Goal: Task Accomplishment & Management: Use online tool/utility

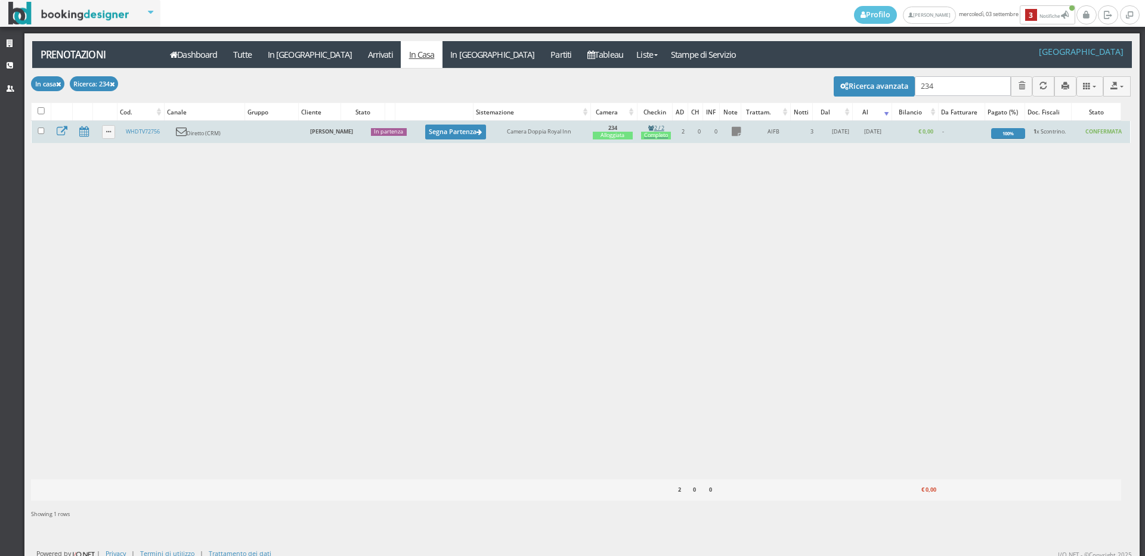
click at [646, 135] on div "Completo" at bounding box center [656, 136] width 30 height 8
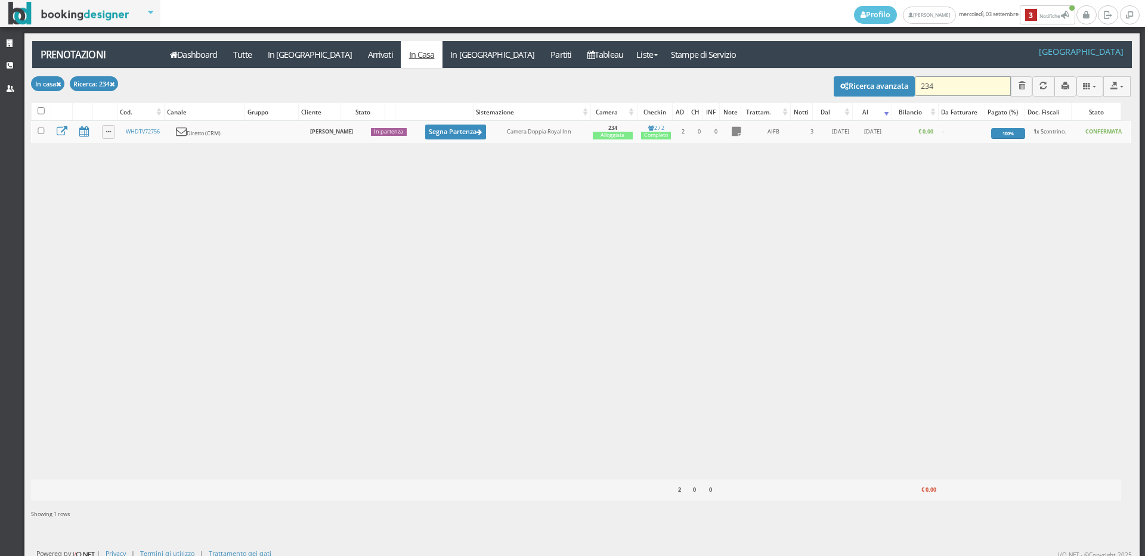
drag, startPoint x: 965, startPoint y: 77, endPoint x: 956, endPoint y: 89, distance: 14.4
click at [962, 85] on input "234" at bounding box center [962, 86] width 96 height 20
click at [956, 89] on input "234" at bounding box center [962, 86] width 96 height 20
type input "302"
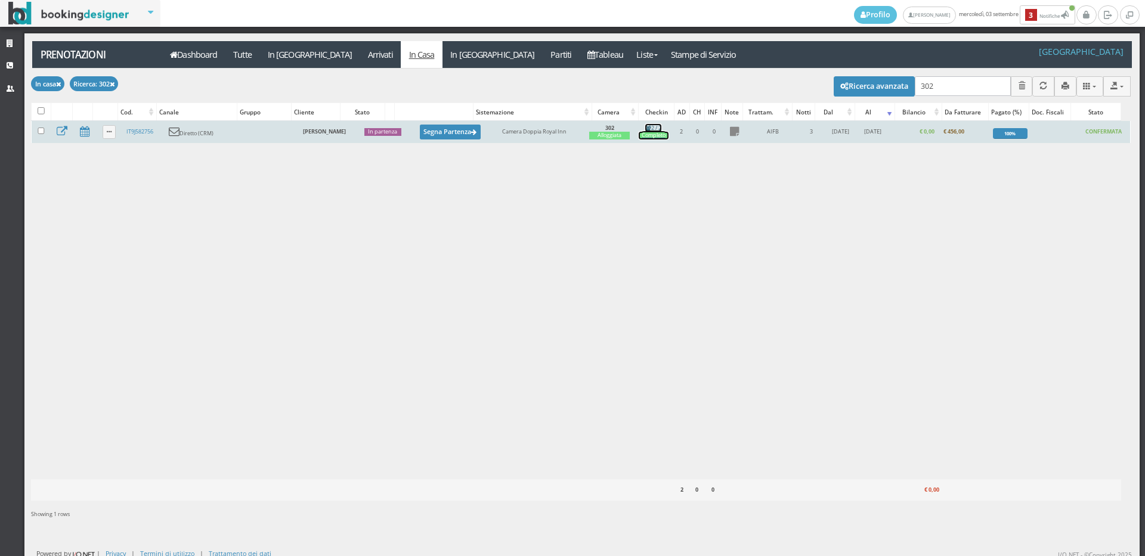
click at [644, 132] on div "Completo" at bounding box center [653, 136] width 30 height 8
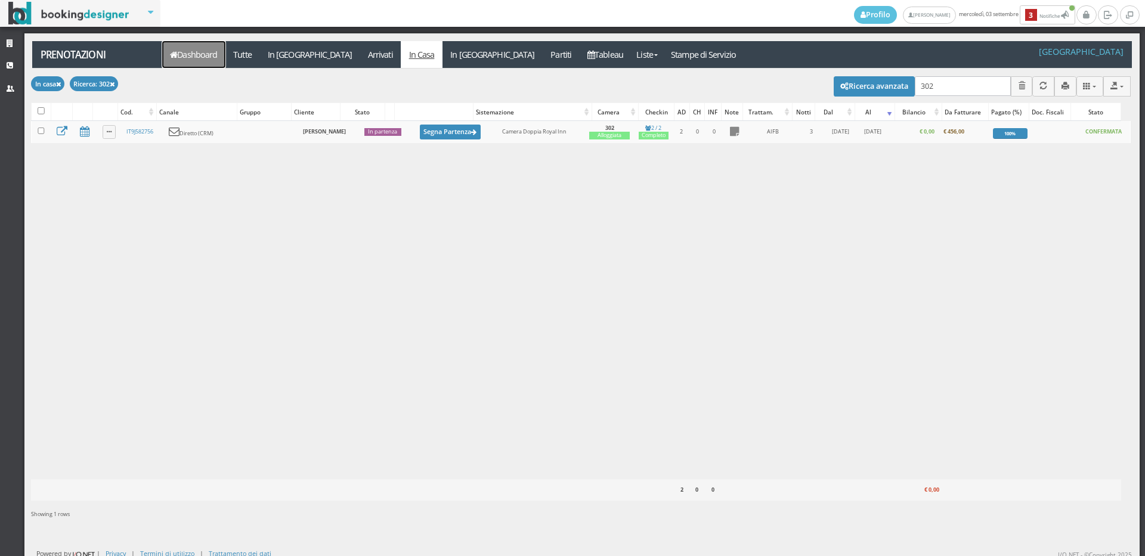
click at [203, 51] on link "Dashboard" at bounding box center [193, 54] width 63 height 27
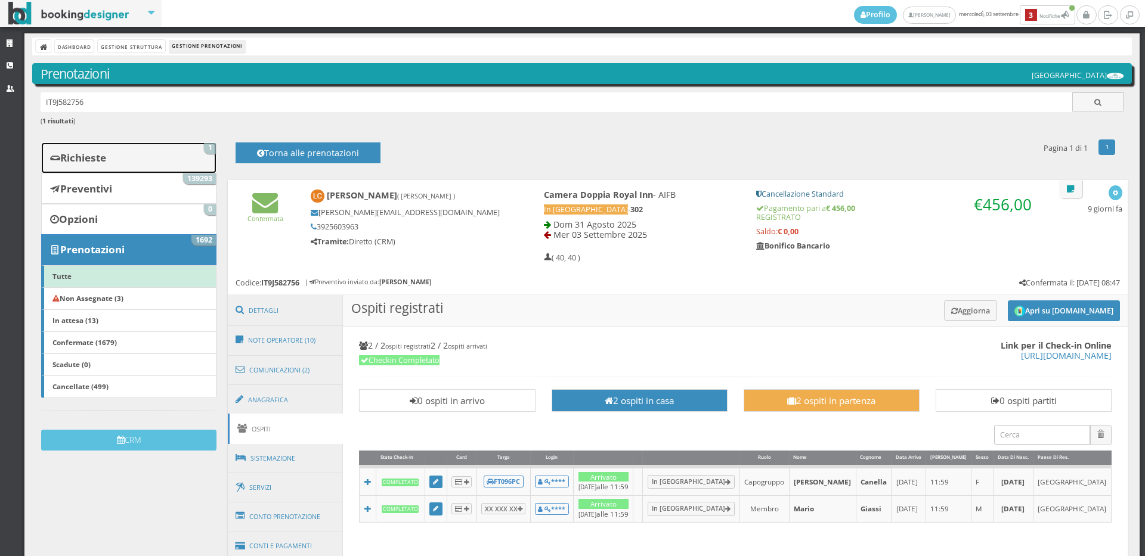
click at [163, 157] on link "Richieste 1" at bounding box center [128, 157] width 175 height 31
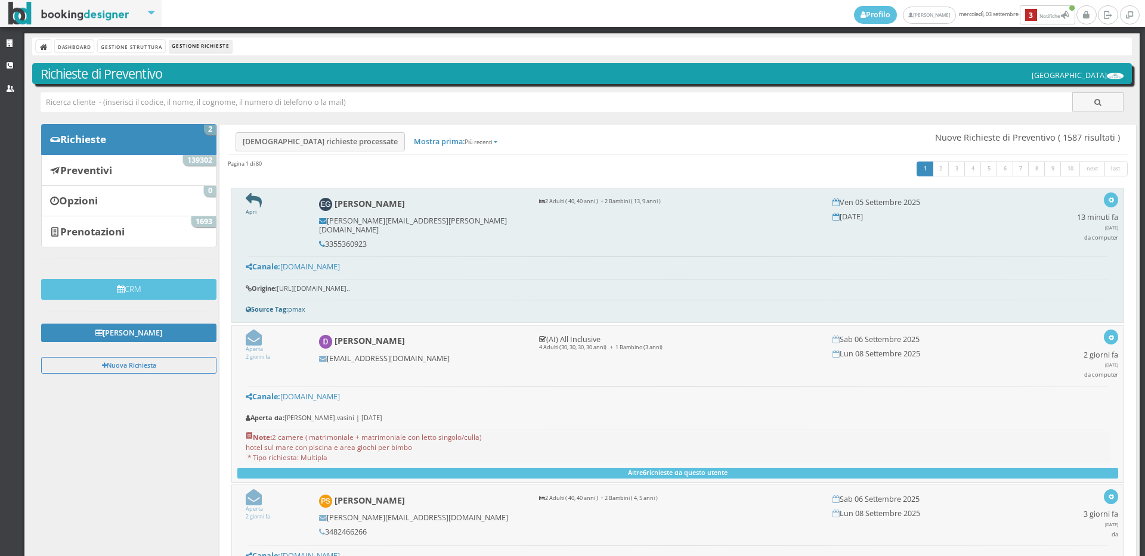
click at [251, 201] on icon at bounding box center [254, 201] width 16 height 16
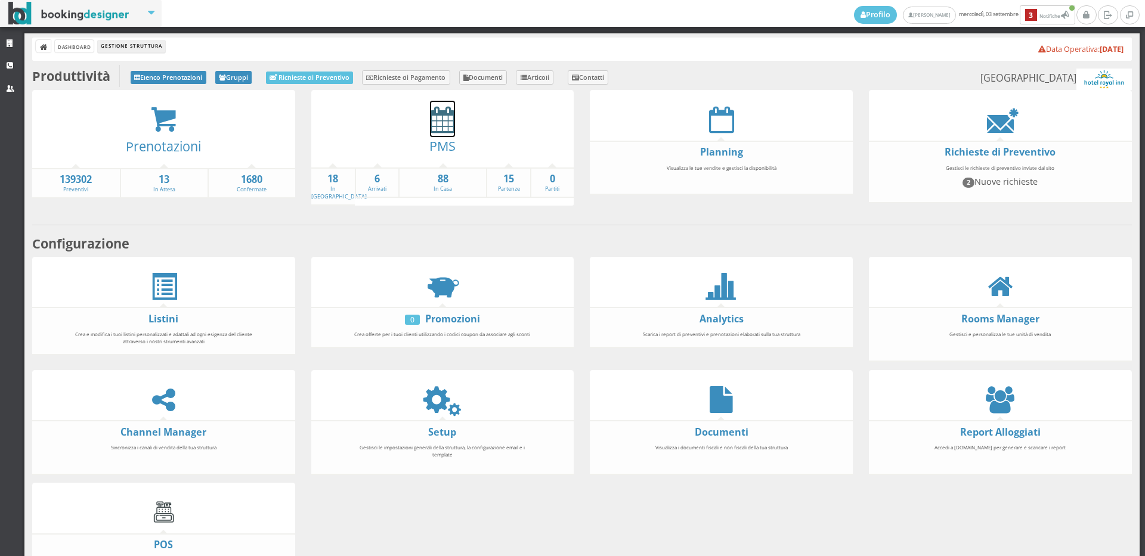
click at [431, 114] on icon at bounding box center [442, 119] width 25 height 27
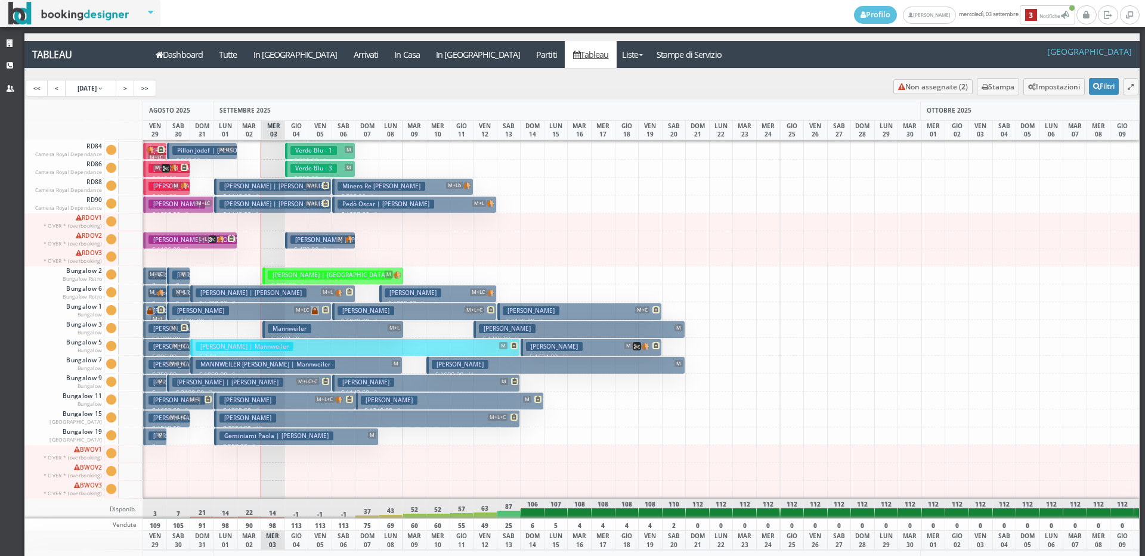
scroll to position [41, 0]
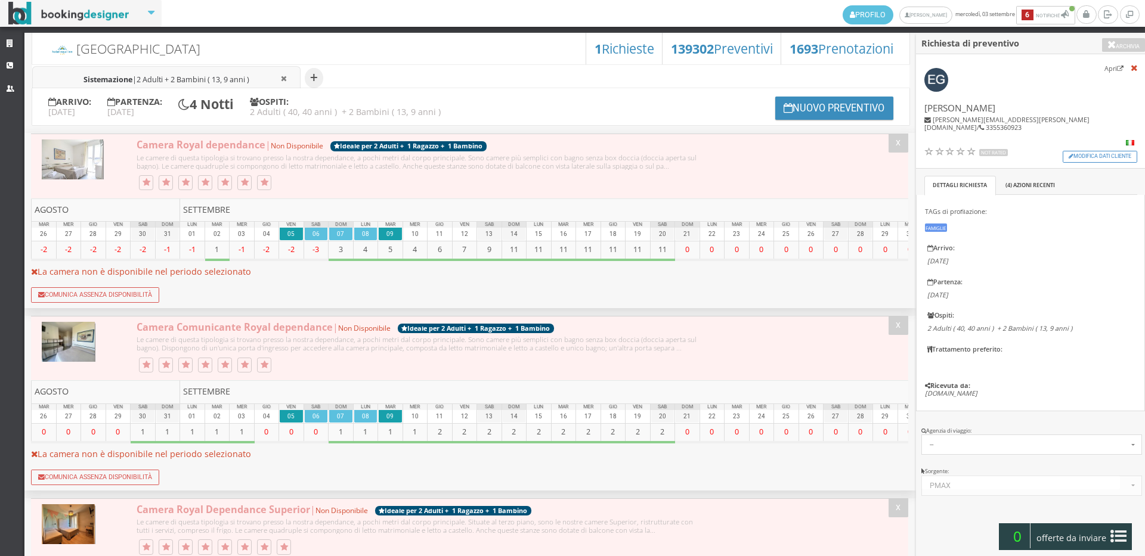
click at [161, 66] on li "Sistemazione | 2 Adulti + 2 Bambini ( 13, 9 anni )" at bounding box center [166, 78] width 268 height 24
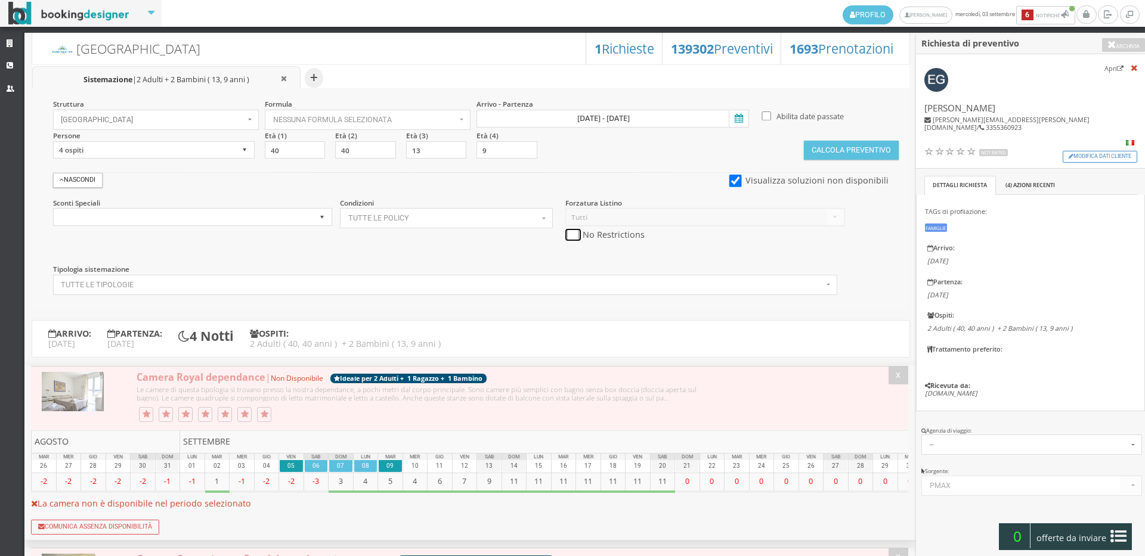
click at [568, 235] on input "checkbox" at bounding box center [572, 235] width 15 height 13
checkbox input "true"
click at [860, 147] on button "Calcola Preventivo" at bounding box center [851, 150] width 94 height 19
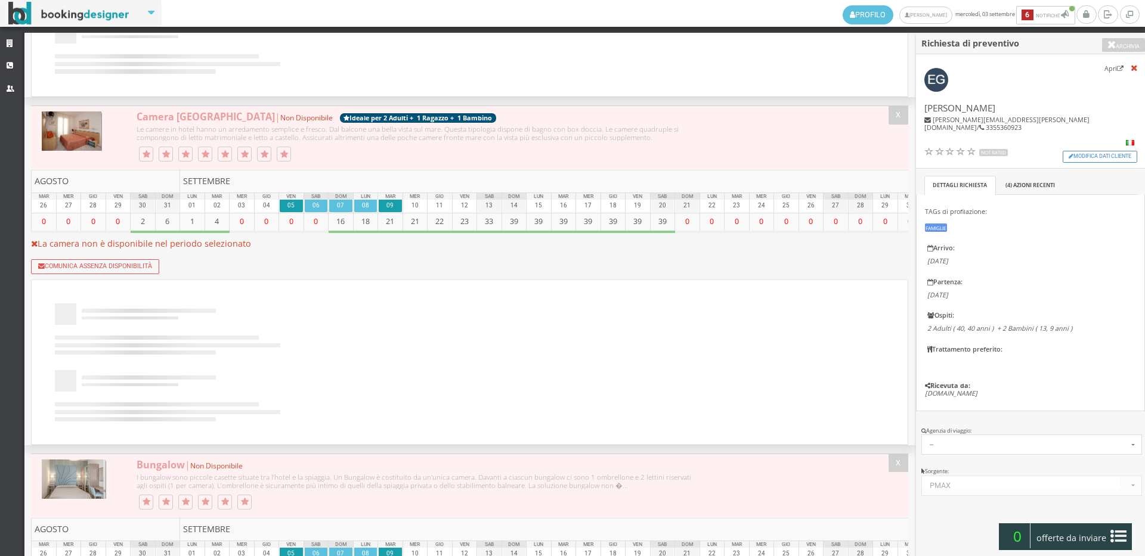
scroll to position [1470, 0]
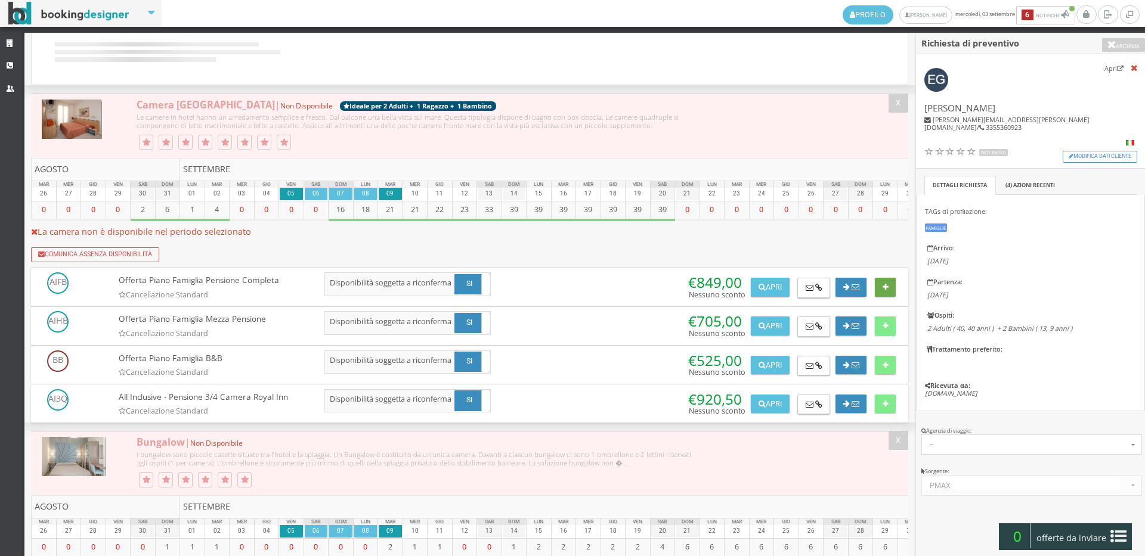
click at [888, 297] on button at bounding box center [885, 287] width 21 height 19
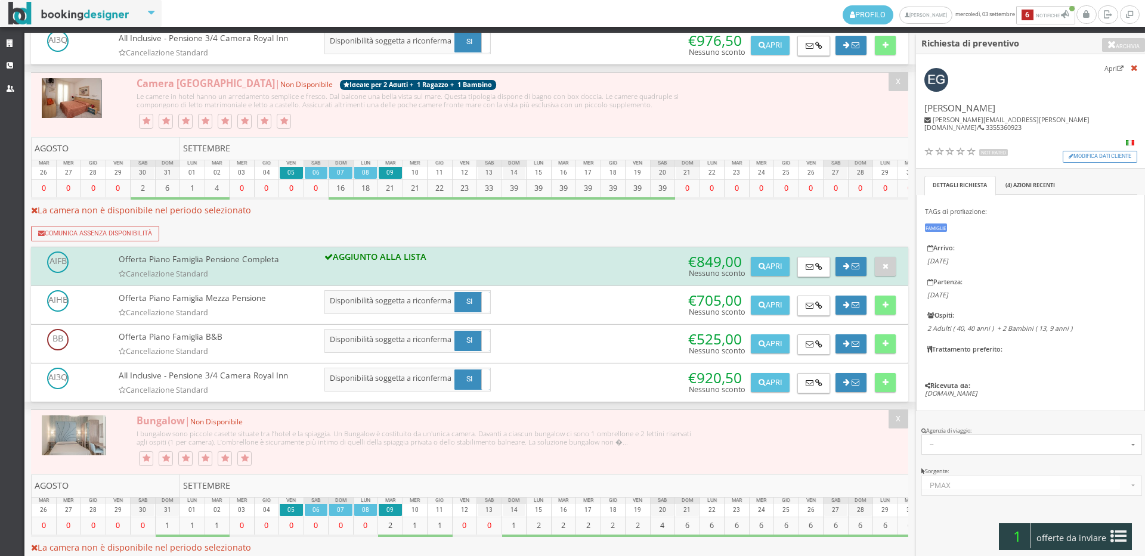
scroll to position [1459, 0]
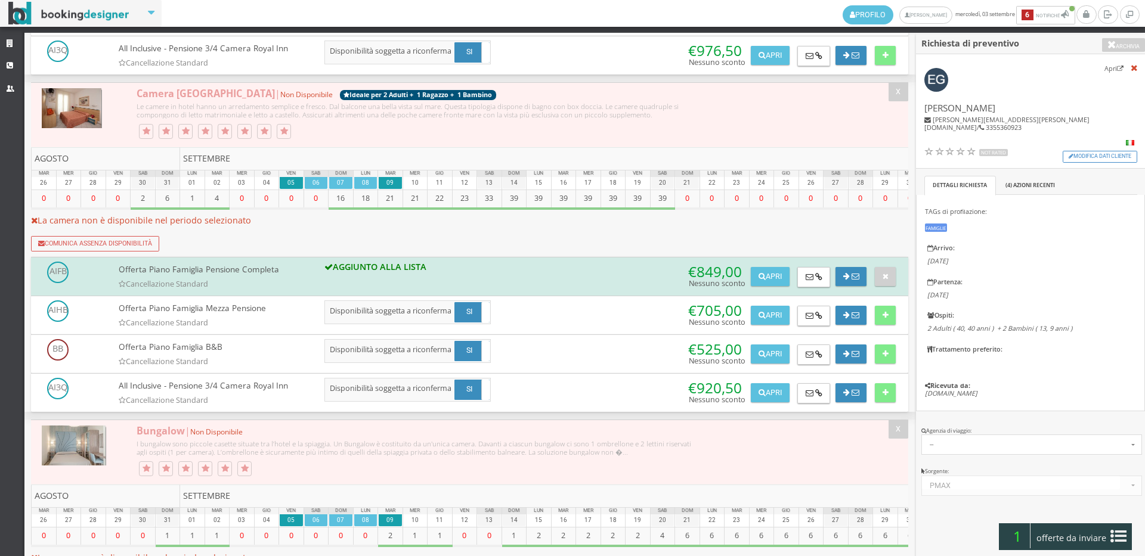
click at [1100, 544] on span "offerte da inviare" at bounding box center [1071, 538] width 77 height 19
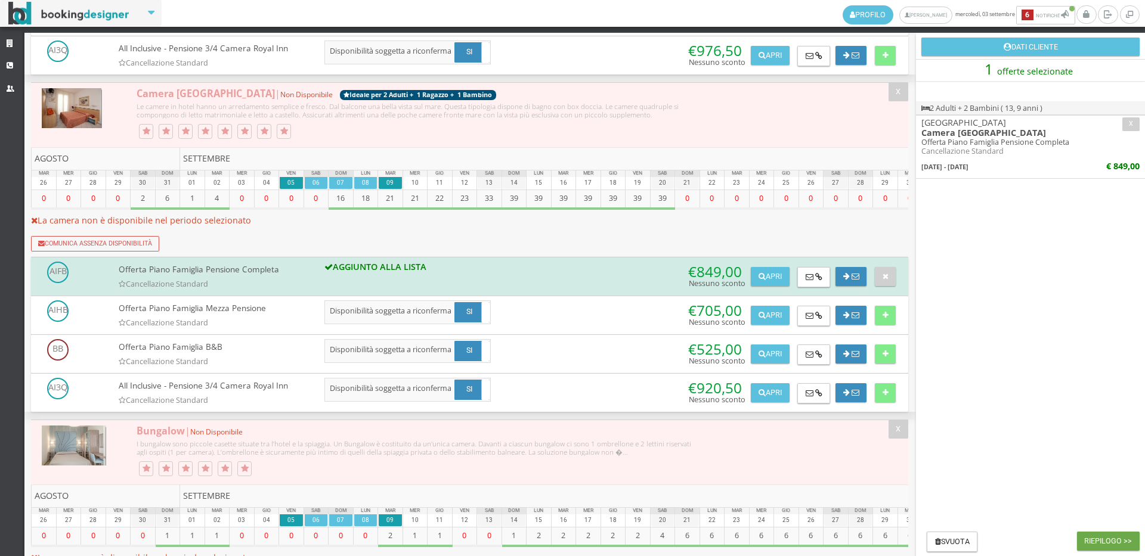
click at [1105, 544] on button "Riepilogo >>" at bounding box center [1108, 541] width 63 height 19
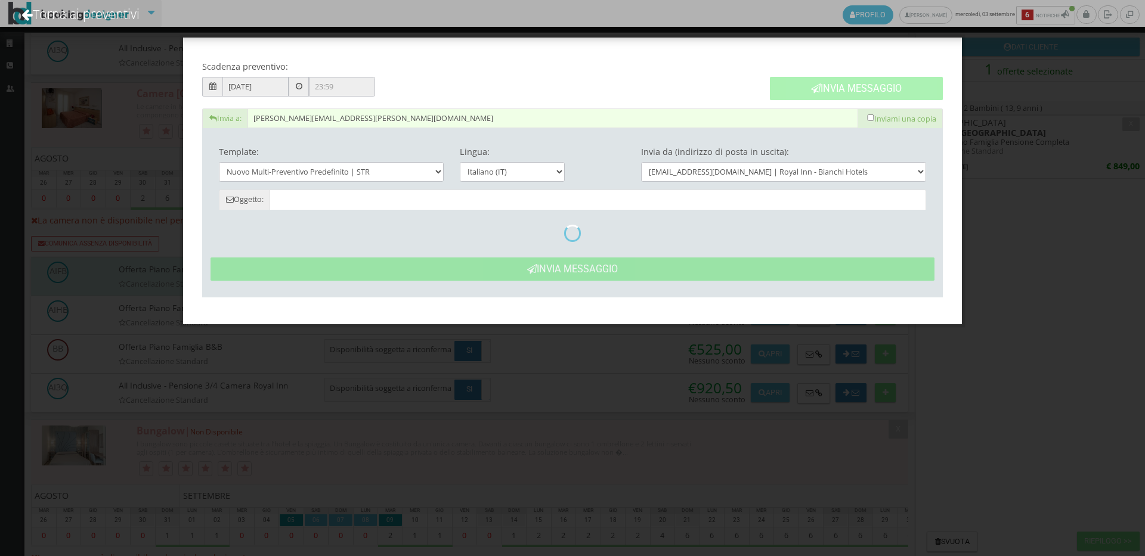
type input "Nuovo Preventivo - Ernesto Guarnieri dal 05/09/2025 al 09/09/2025"
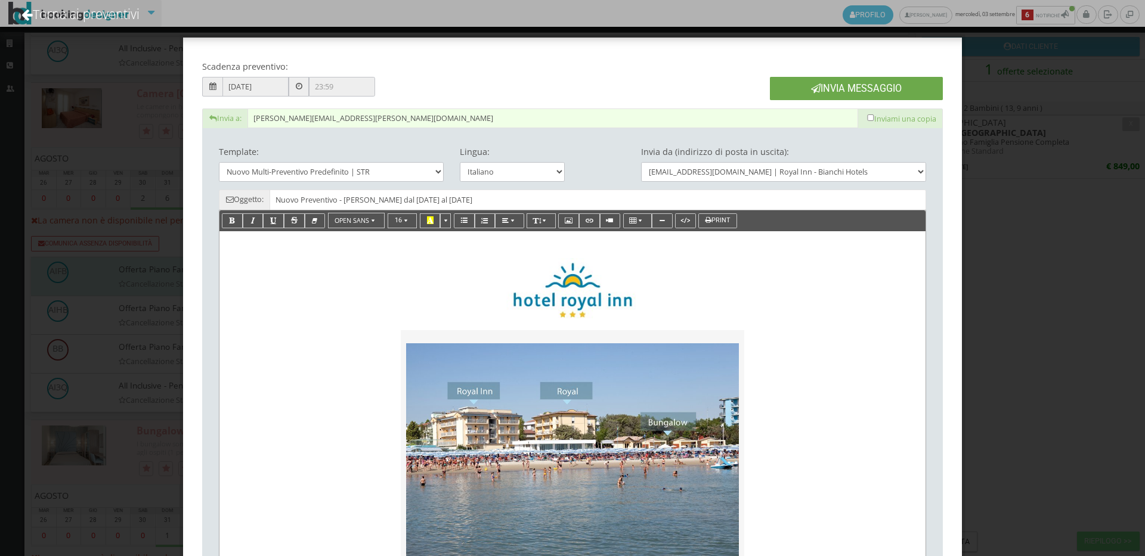
click at [902, 88] on button "Invia Messaggio" at bounding box center [856, 88] width 173 height 23
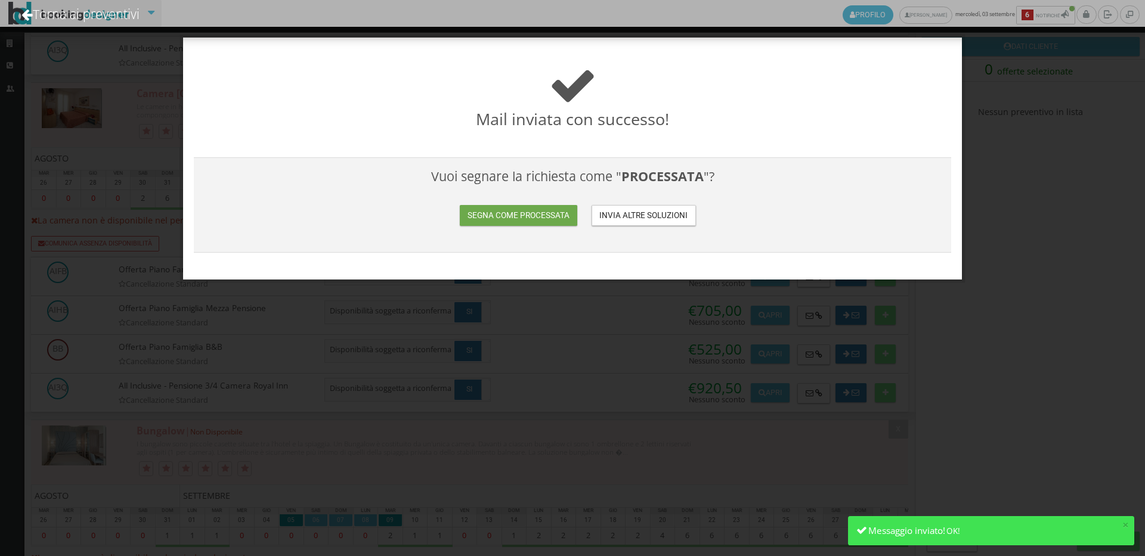
click at [523, 218] on button "Segna come processata" at bounding box center [518, 215] width 117 height 21
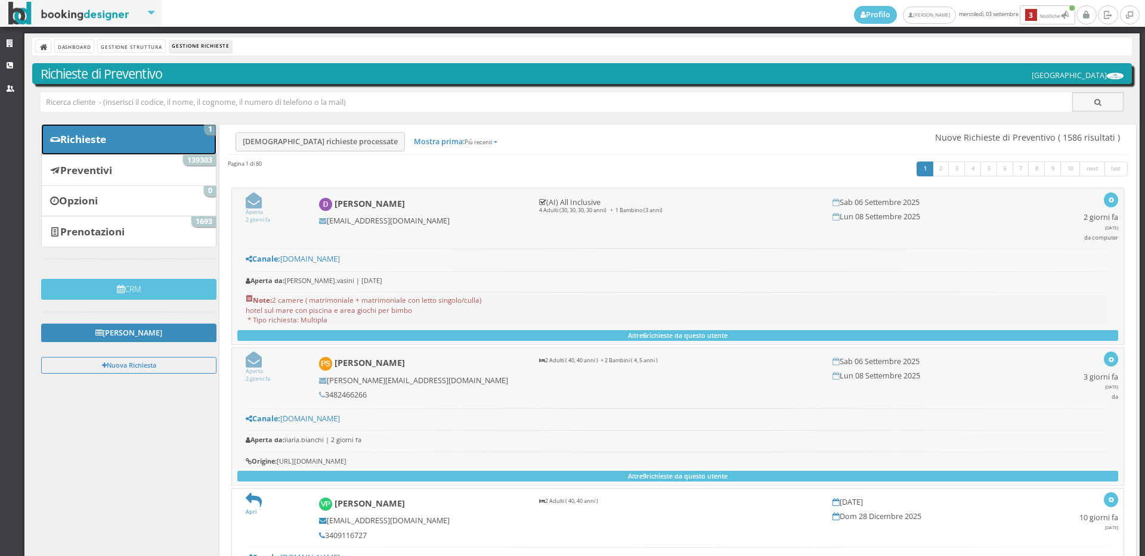
click at [172, 140] on link "Richieste 1" at bounding box center [128, 139] width 175 height 31
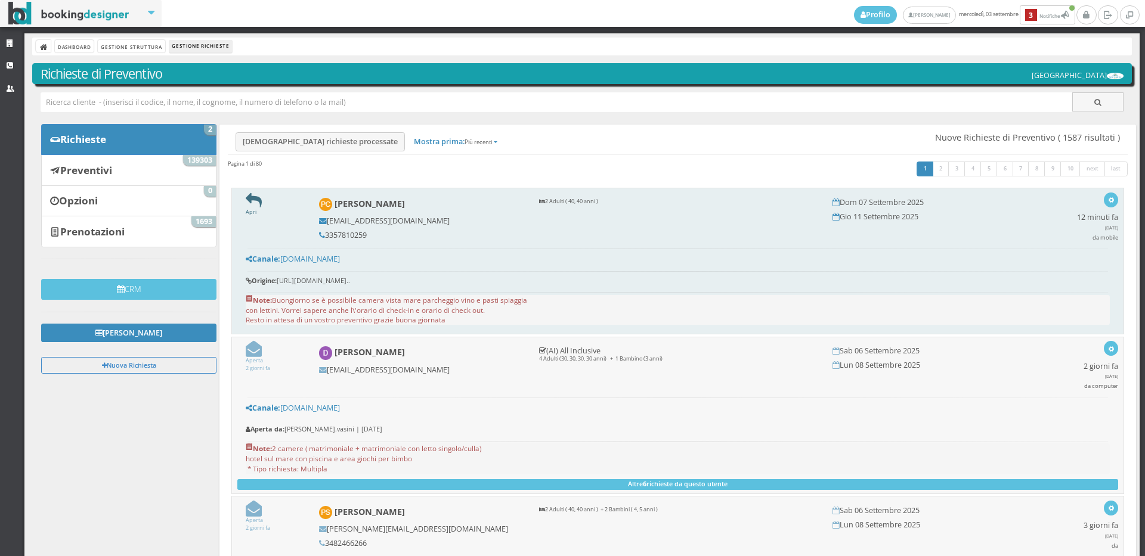
click at [253, 198] on icon at bounding box center [254, 201] width 16 height 16
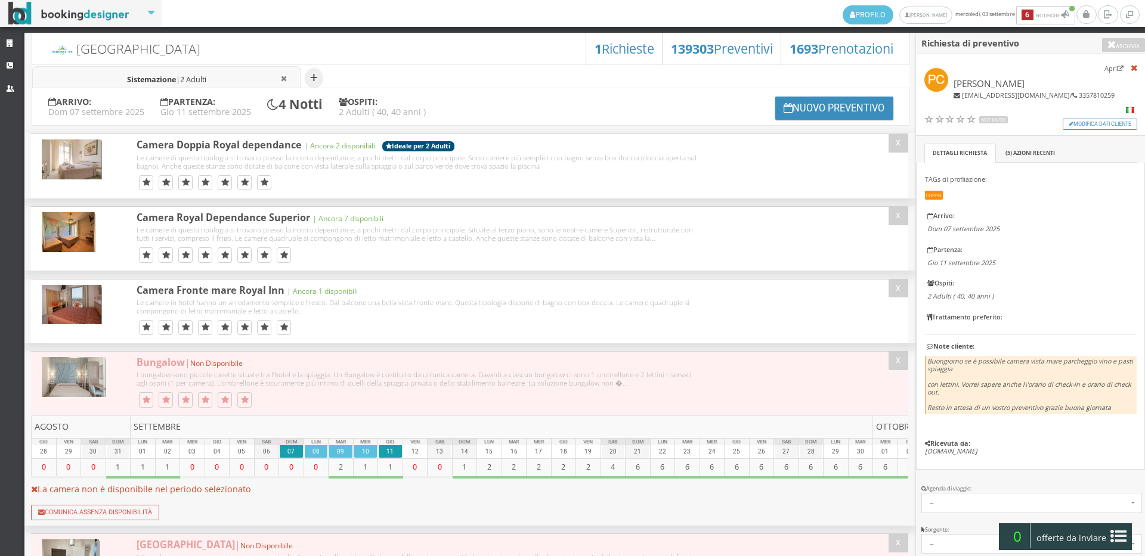
click at [144, 64] on ul "+ Sistemazione | 2 Adulti" at bounding box center [470, 76] width 877 height 24
click at [165, 86] on li "Sistemazione | 2 Adulti" at bounding box center [166, 78] width 268 height 24
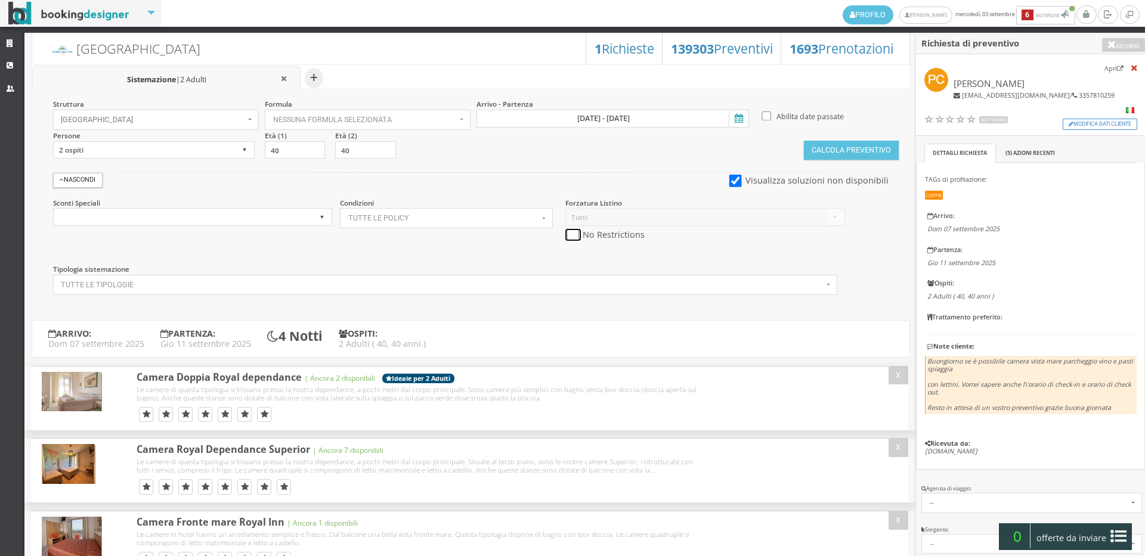
click at [573, 234] on input "checkbox" at bounding box center [572, 235] width 15 height 13
checkbox input "true"
click at [870, 156] on button "Calcola Preventivo" at bounding box center [851, 150] width 94 height 19
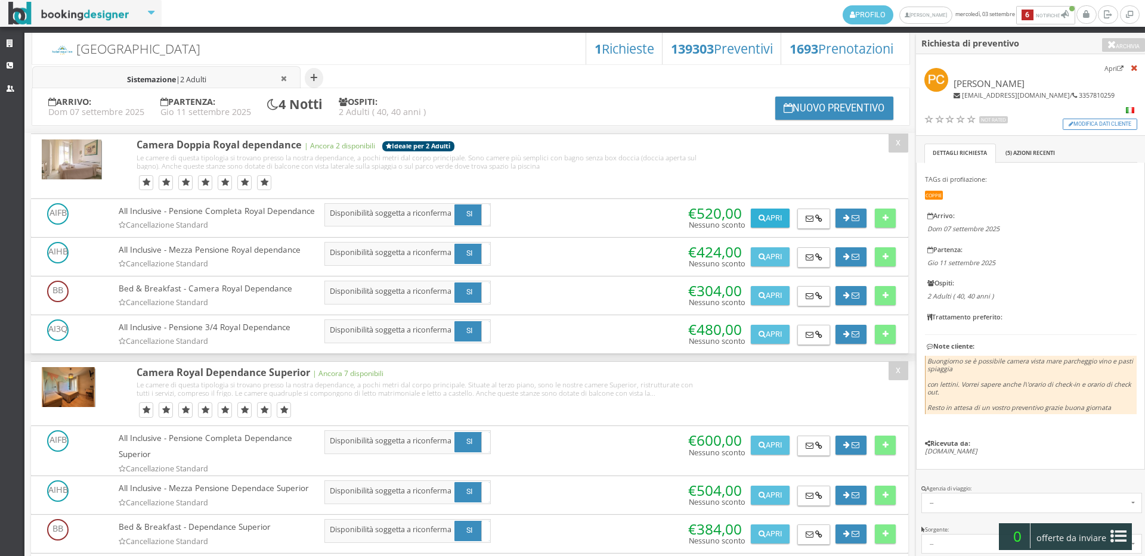
click at [762, 209] on button "Apri" at bounding box center [770, 218] width 38 height 19
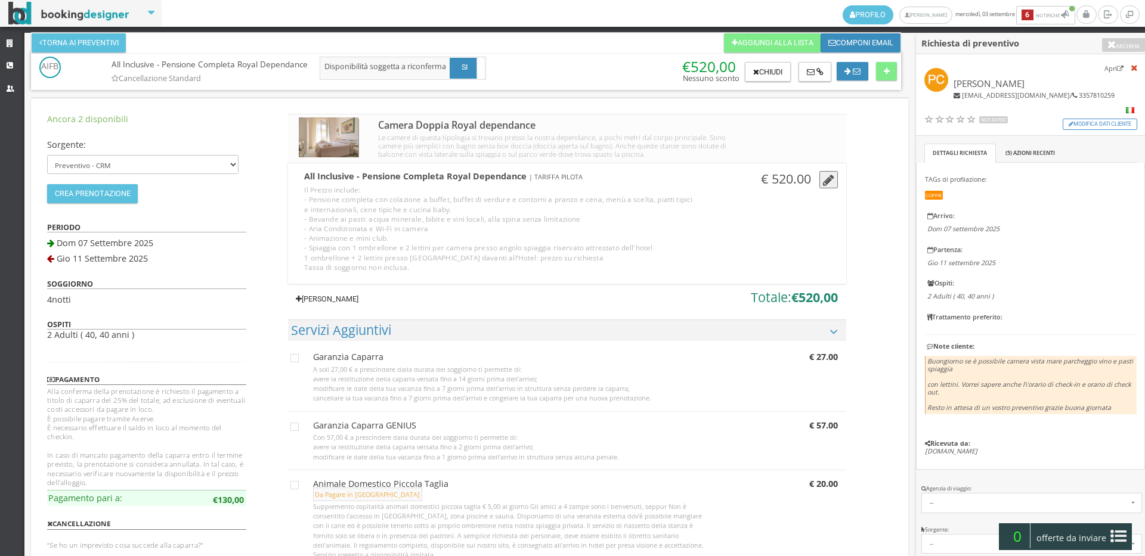
click at [354, 300] on link "[PERSON_NAME]" at bounding box center [326, 299] width 77 height 19
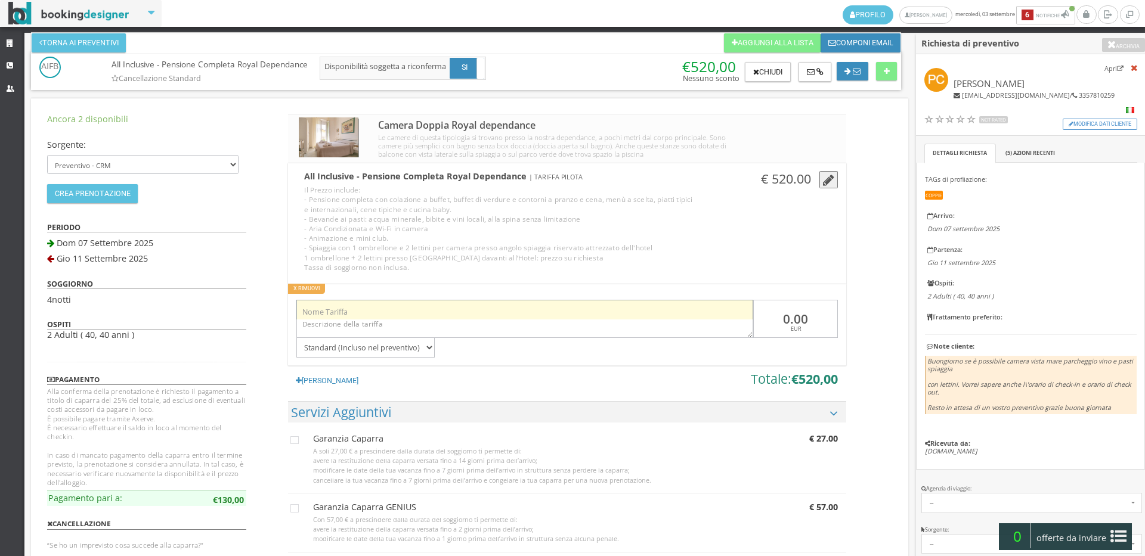
click at [360, 312] on input "text" at bounding box center [524, 310] width 457 height 20
type input "Offerta"
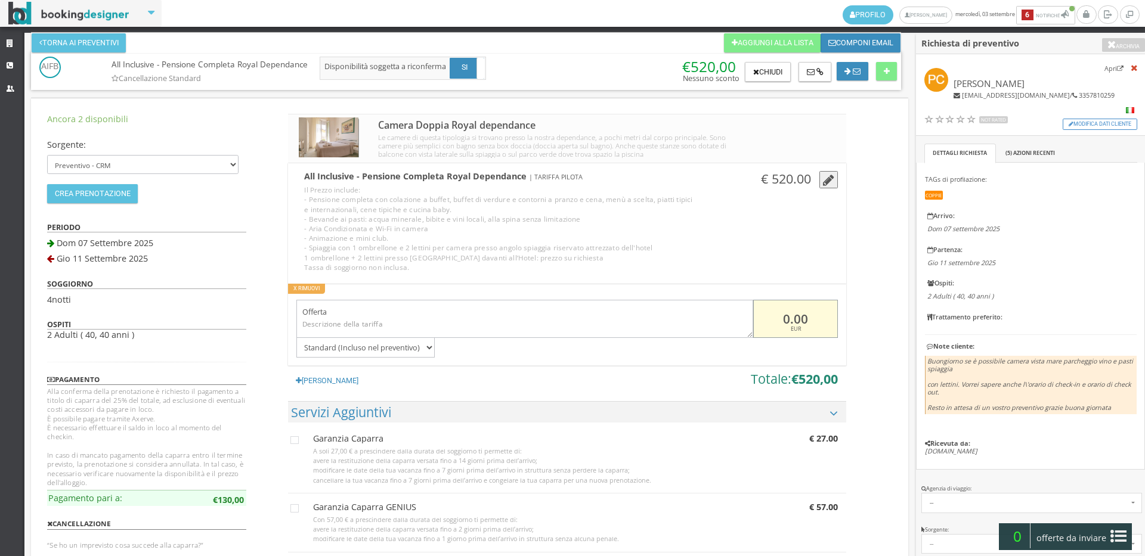
click at [796, 312] on input "0.00" at bounding box center [795, 319] width 85 height 39
click at [787, 314] on input "0.00" at bounding box center [795, 319] width 85 height 39
drag, startPoint x: 795, startPoint y: 318, endPoint x: 753, endPoint y: 318, distance: 41.7
click at [753, 318] on input "0.00" at bounding box center [795, 319] width 85 height 39
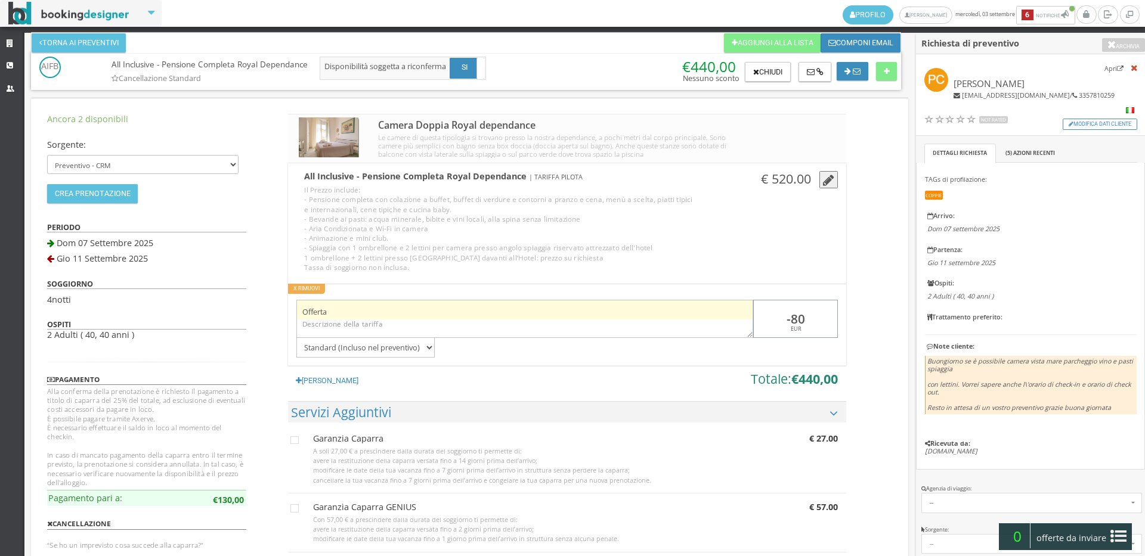
drag, startPoint x: 820, startPoint y: 321, endPoint x: 743, endPoint y: 318, distance: 76.4
click at [743, 321] on div "Offerta -80 EUR Standard (Incluso nel preventivo) Da pagare in loco (no acconto…" at bounding box center [566, 325] width 557 height 66
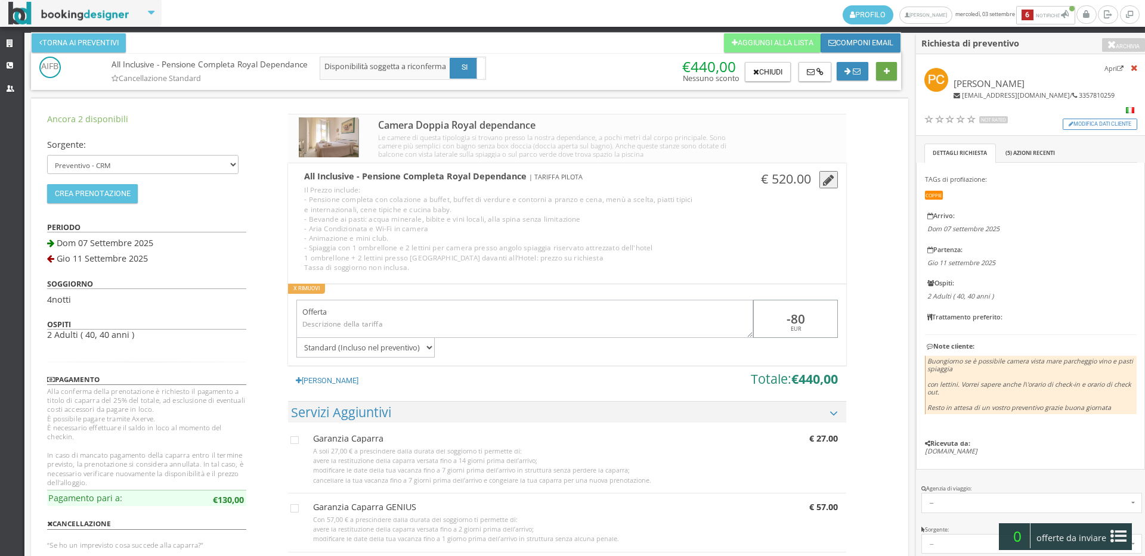
type input "-80"
click at [884, 69] on icon at bounding box center [886, 72] width 6 height 8
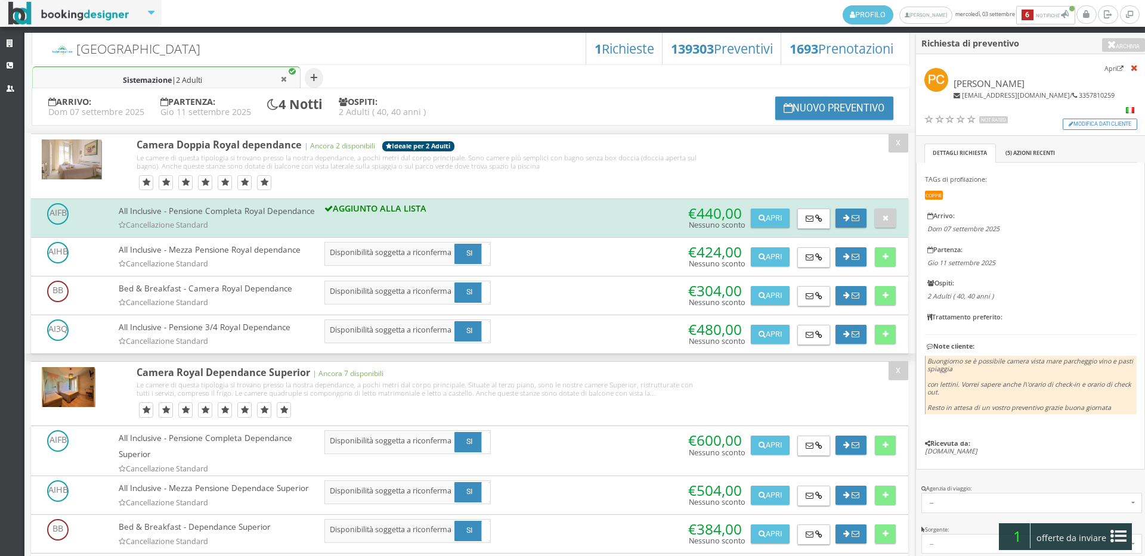
scroll to position [265, 0]
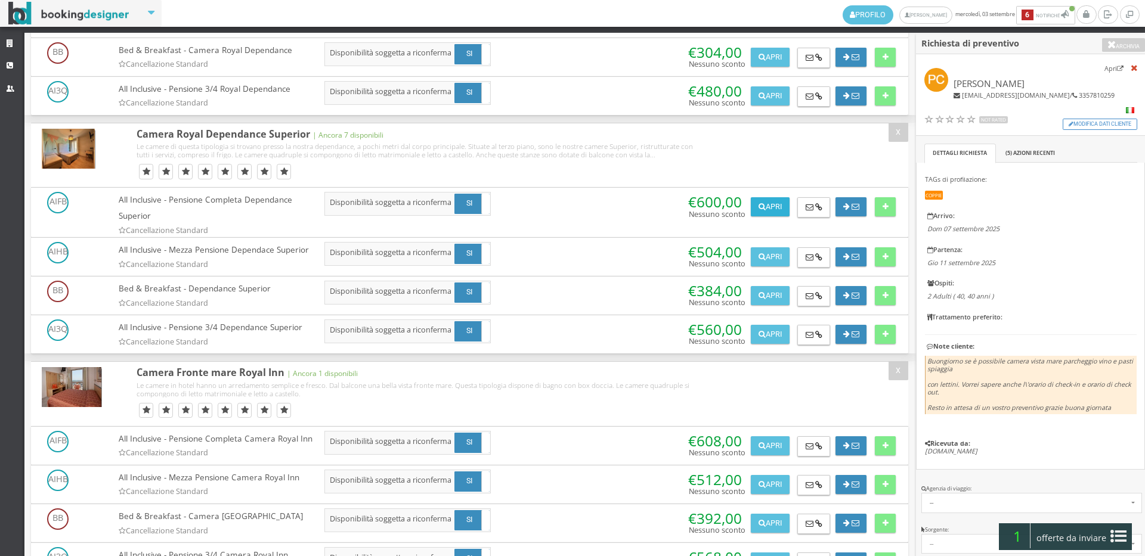
click at [752, 216] on button "Apri" at bounding box center [770, 206] width 38 height 19
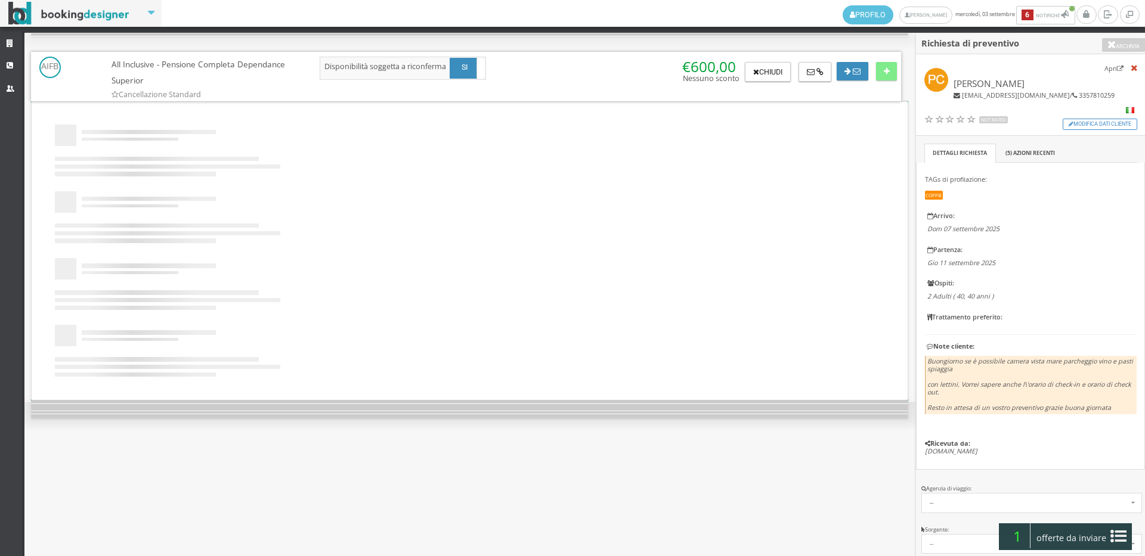
scroll to position [0, 0]
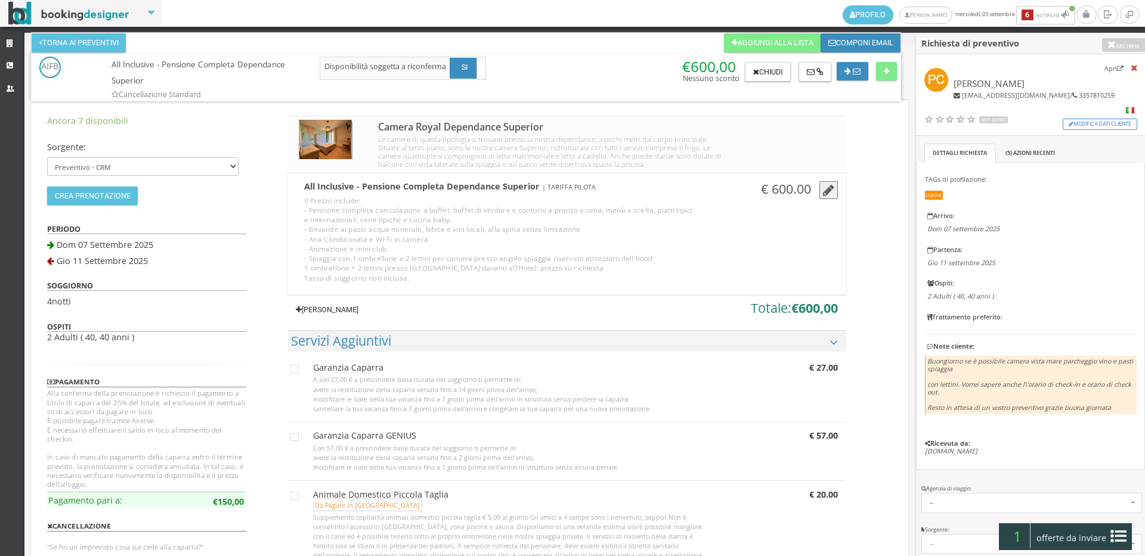
click at [334, 305] on link "[PERSON_NAME]" at bounding box center [326, 309] width 77 height 19
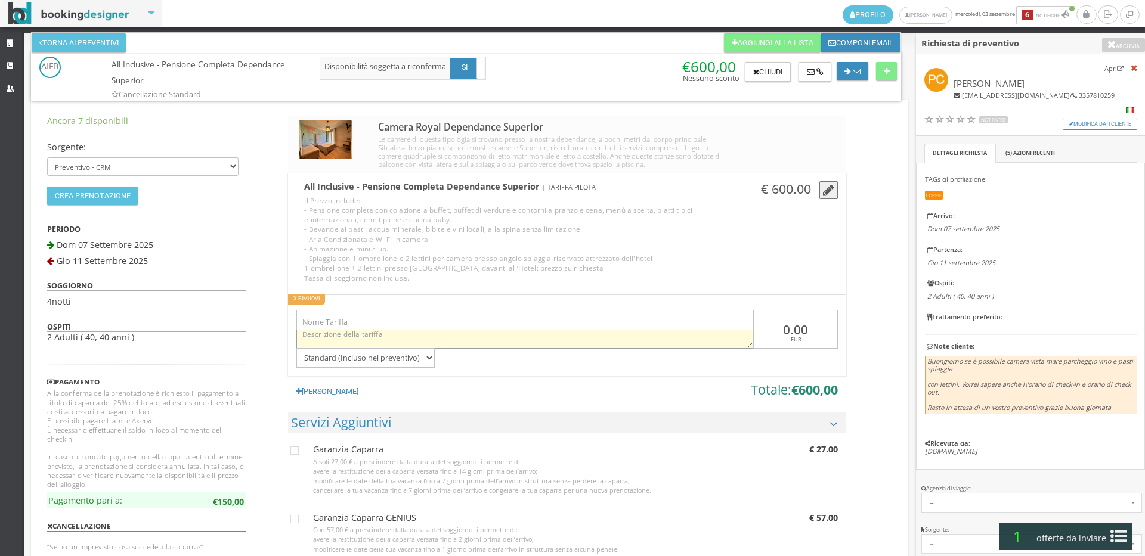
click at [385, 333] on textarea at bounding box center [524, 339] width 457 height 19
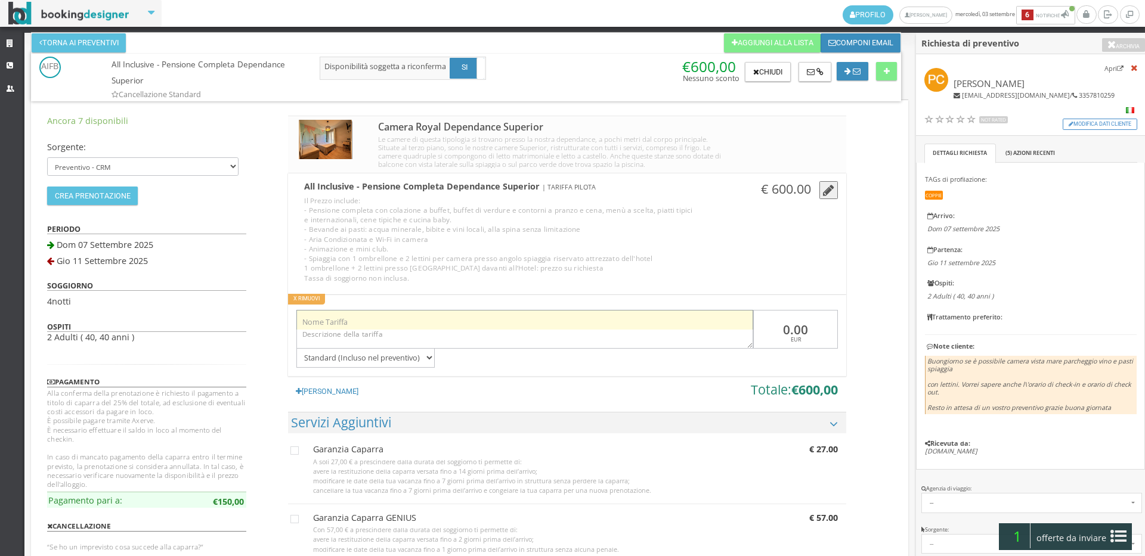
click at [392, 318] on input "text" at bounding box center [524, 320] width 457 height 20
type input "Offerta"
drag, startPoint x: 821, startPoint y: 324, endPoint x: 681, endPoint y: 318, distance: 140.2
click at [681, 318] on div "Offerta 0.00 EUR Standard (Incluso nel preventivo) Da pagare in loco (no accont…" at bounding box center [566, 335] width 557 height 66
paste input "-8"
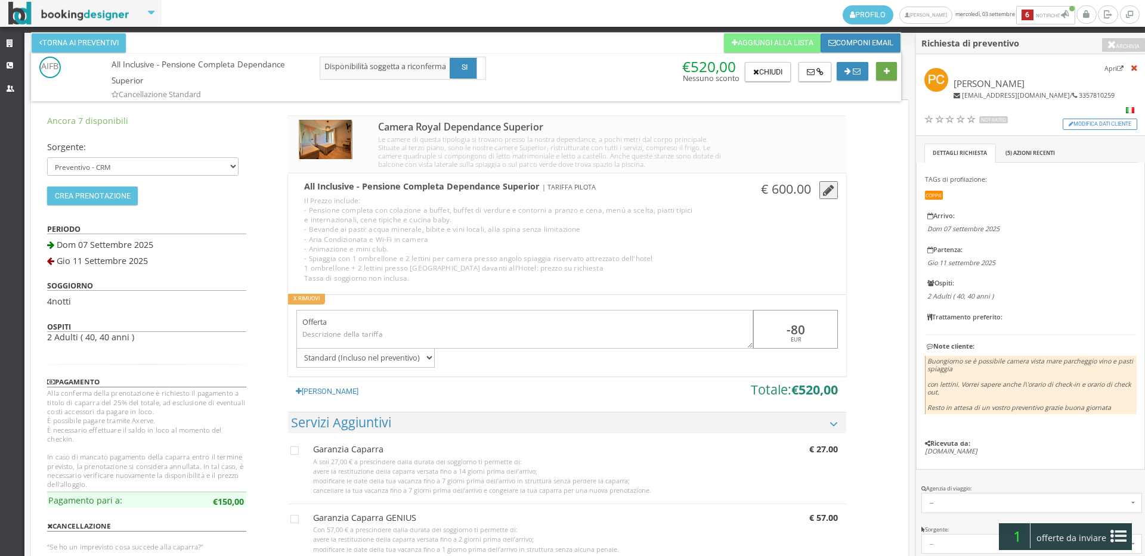
type input "-80"
click at [884, 71] on icon at bounding box center [886, 72] width 6 height 8
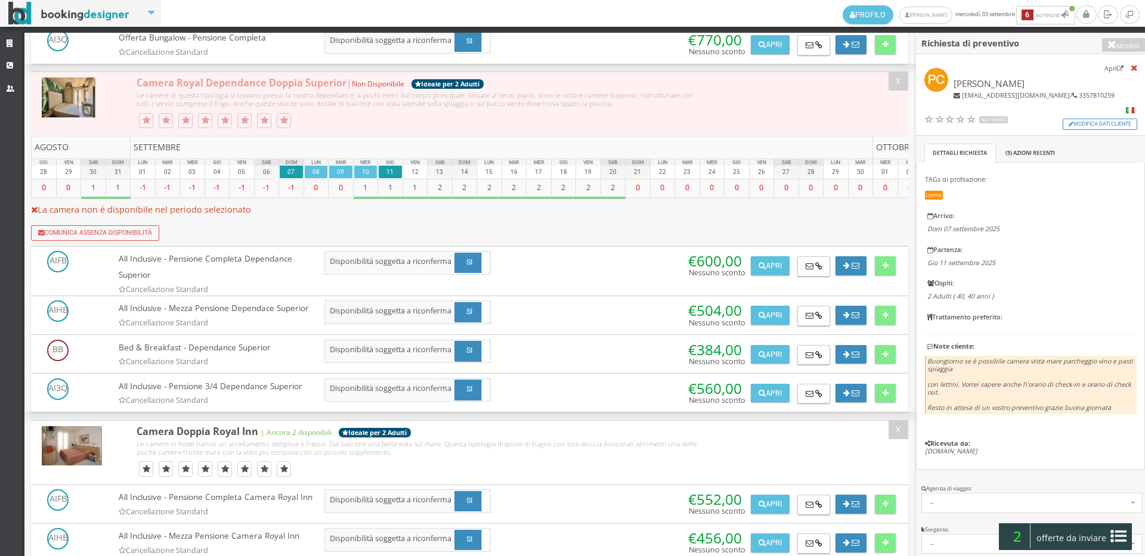
scroll to position [1855, 0]
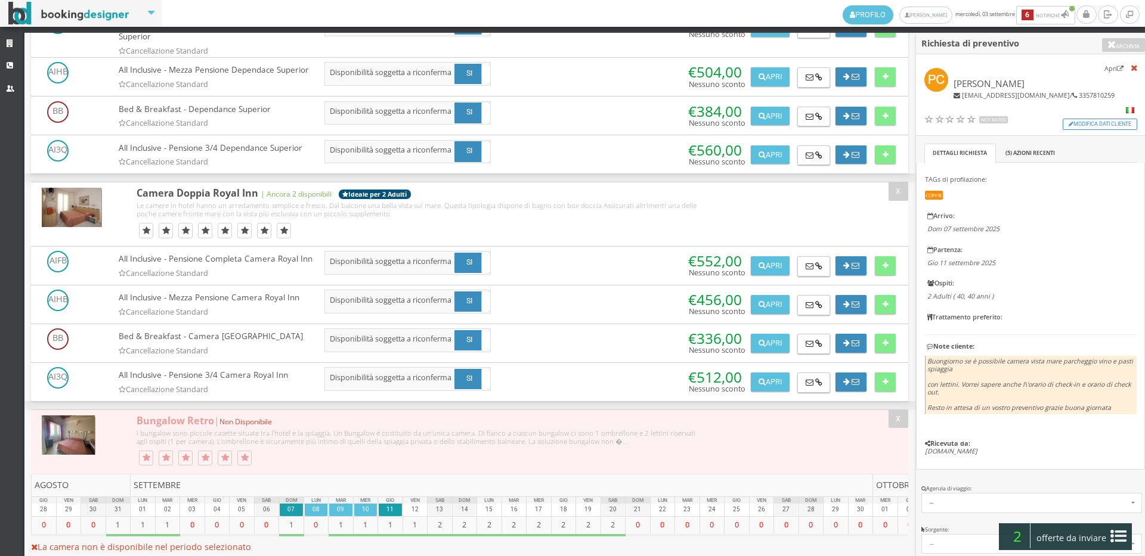
click at [773, 275] on div "Apri [GEOGRAPHIC_DATA]" at bounding box center [767, 263] width 44 height 24
click at [769, 275] on button "Apri" at bounding box center [770, 265] width 38 height 19
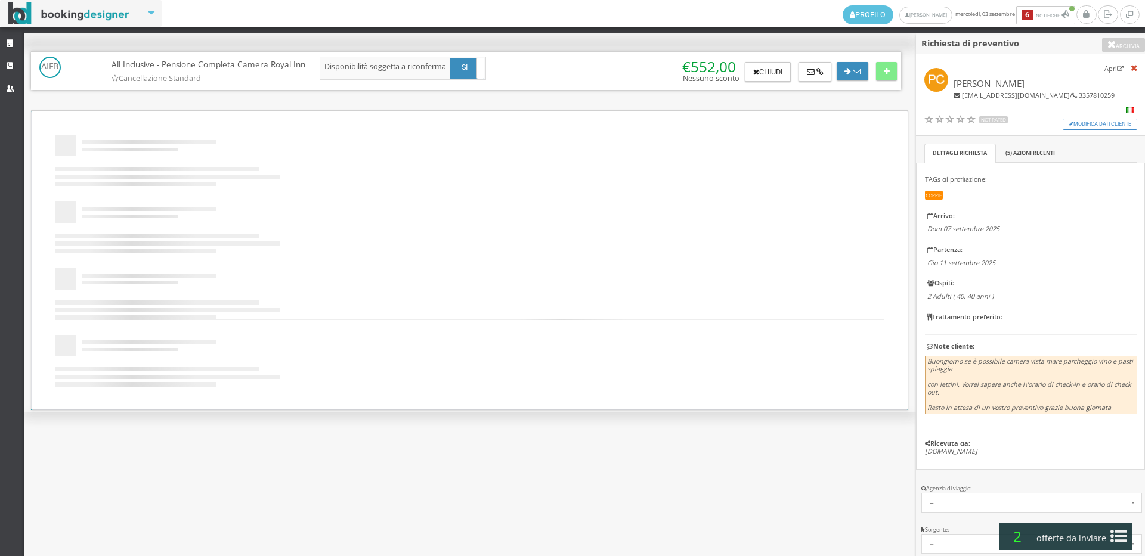
scroll to position [0, 0]
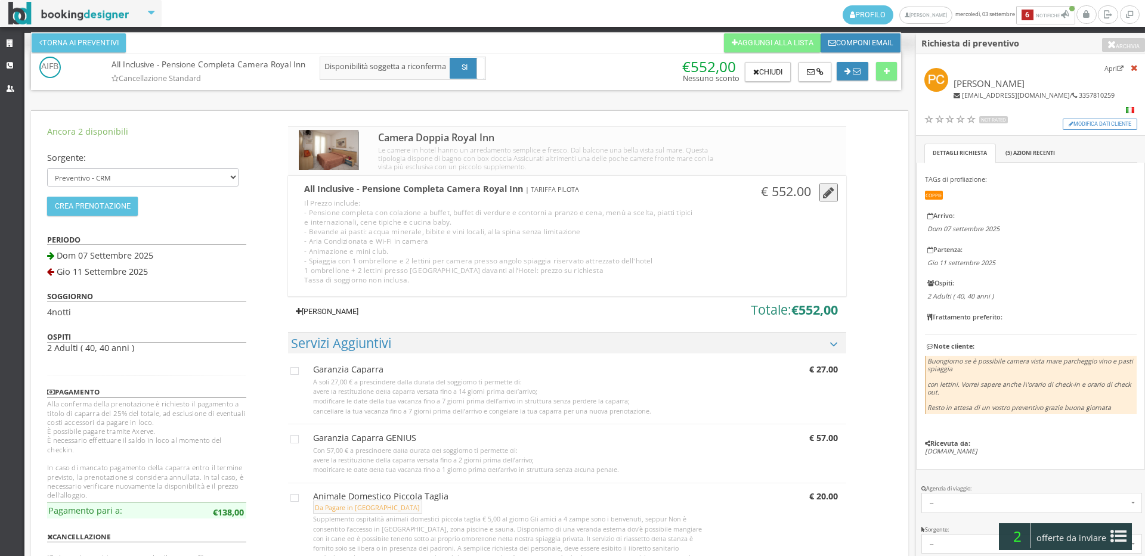
click at [313, 312] on link "[PERSON_NAME]" at bounding box center [326, 311] width 77 height 19
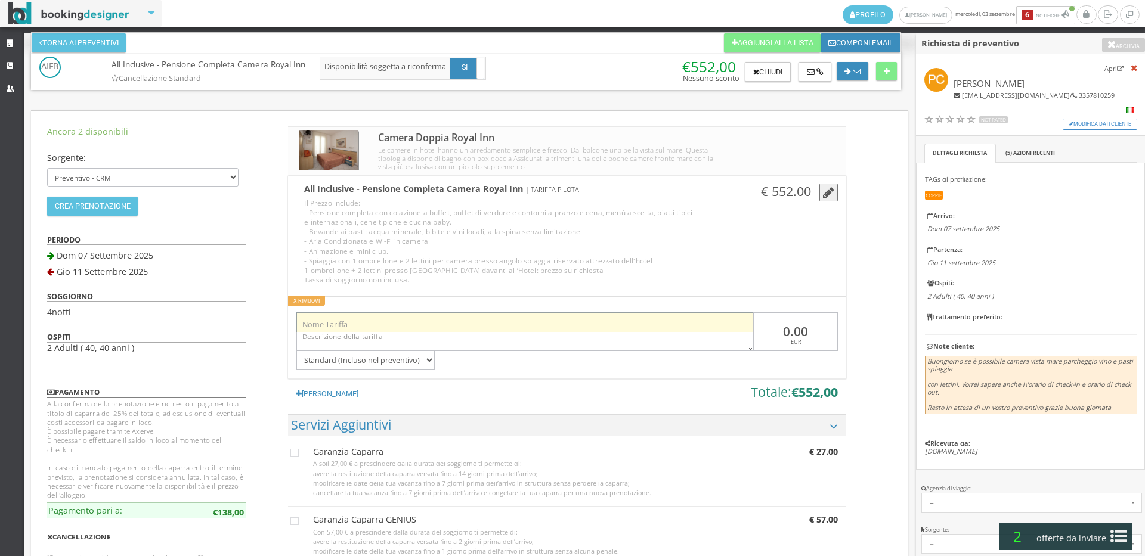
click at [324, 313] on input "text" at bounding box center [524, 322] width 457 height 20
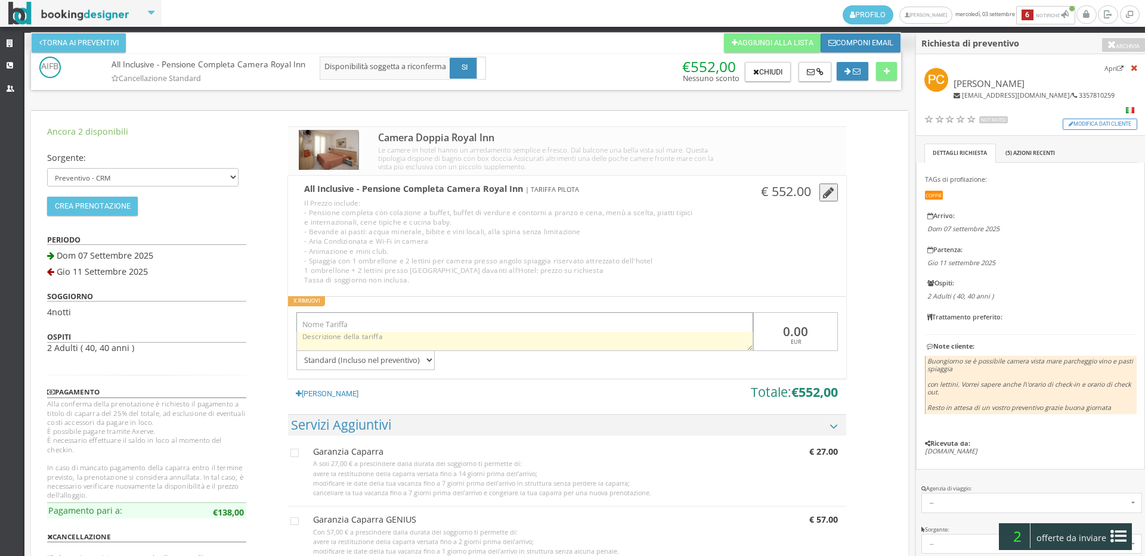
type input "Offerta"
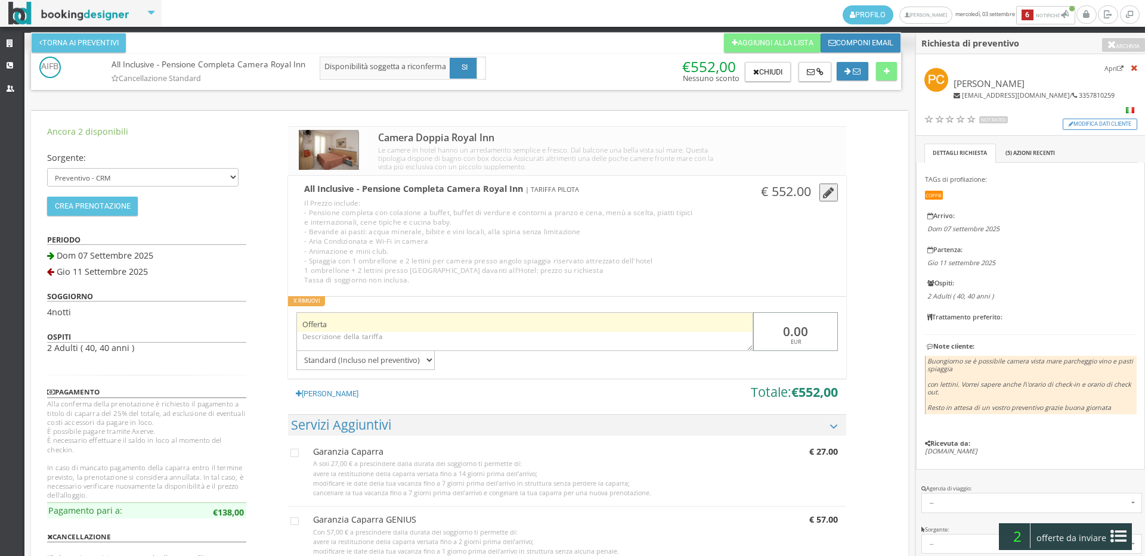
drag, startPoint x: 815, startPoint y: 323, endPoint x: 749, endPoint y: 323, distance: 66.2
click at [749, 323] on div "Offerta 0.00 EUR Standard (Incluso nel preventivo) Da pagare in loco (no accont…" at bounding box center [566, 338] width 557 height 66
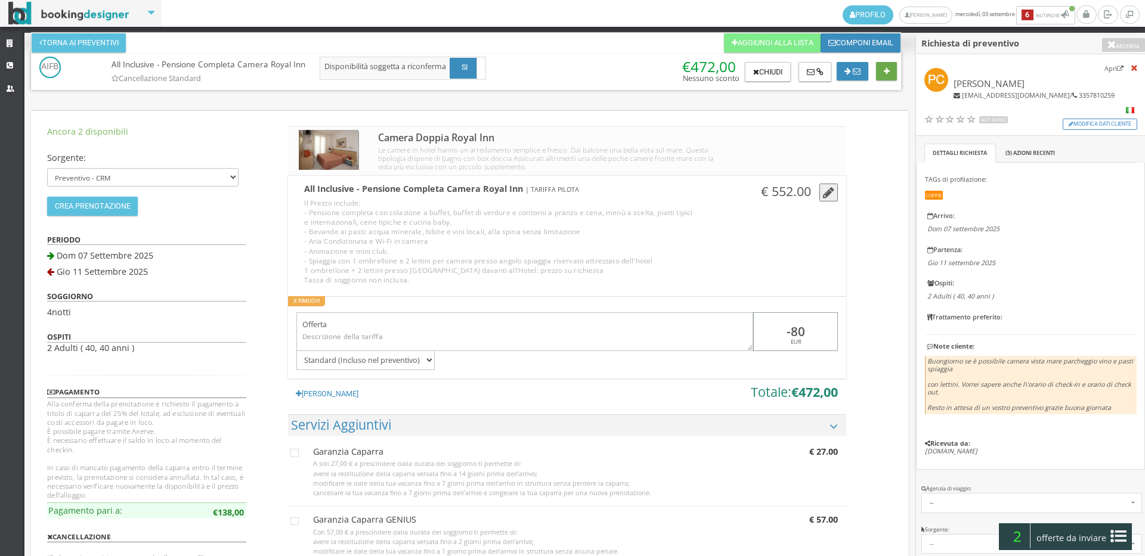
type input "-80"
click at [882, 80] on button at bounding box center [886, 71] width 21 height 19
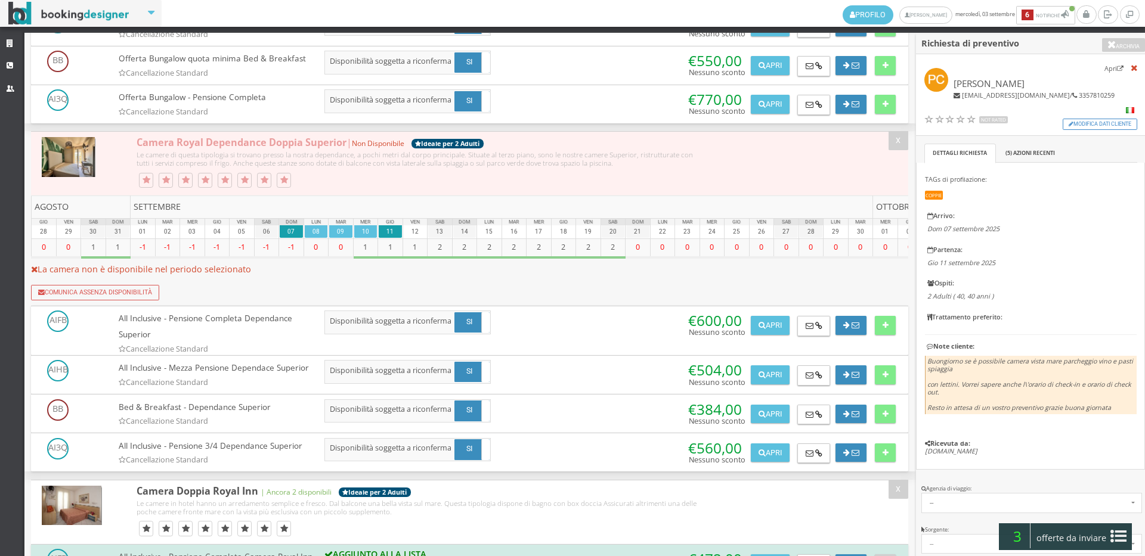
scroll to position [1855, 0]
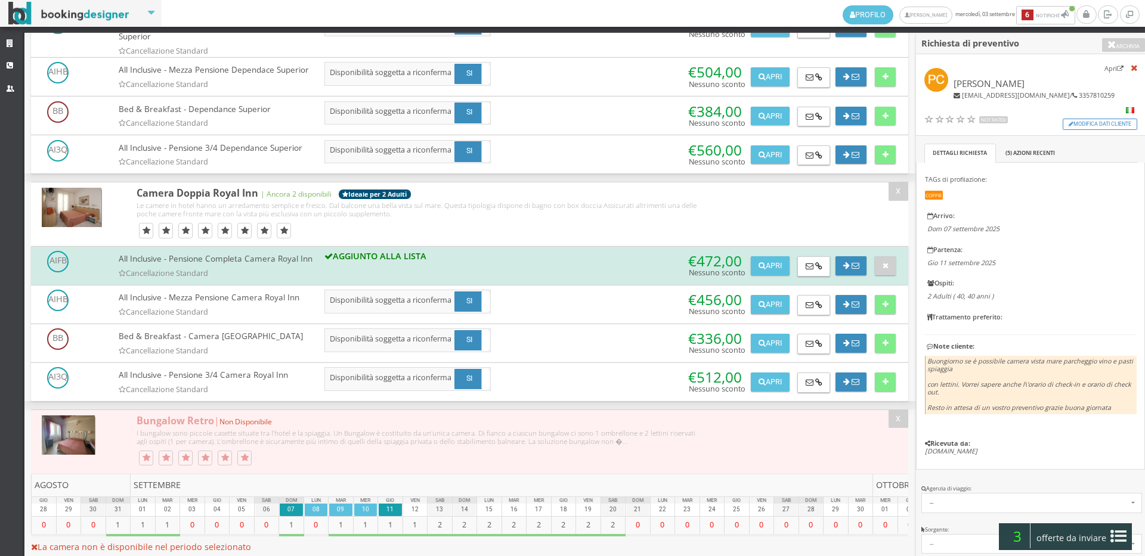
click at [1080, 528] on div "3 offerte da inviare" at bounding box center [1065, 536] width 132 height 27
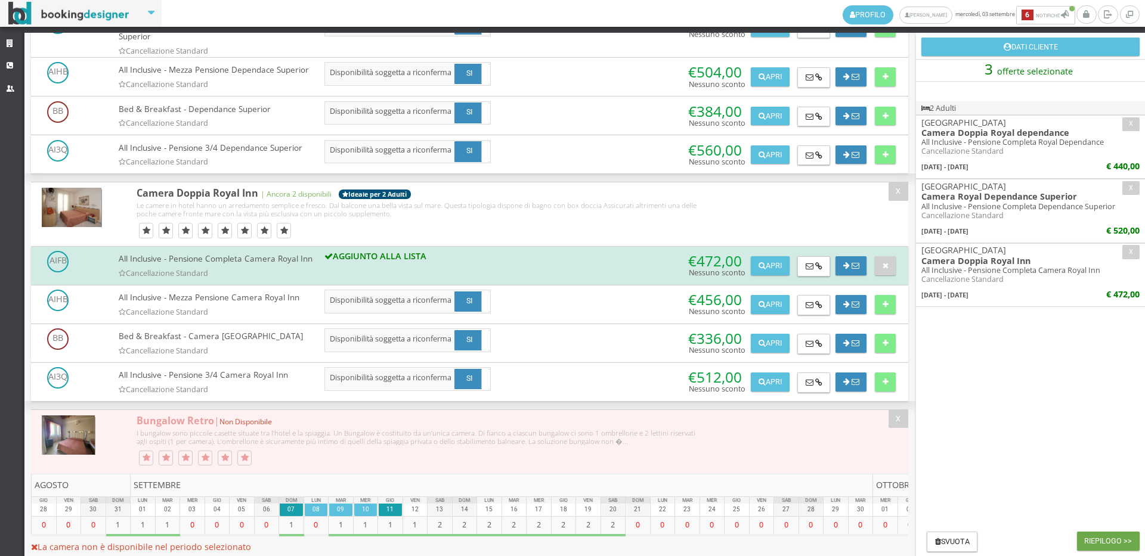
click at [1122, 546] on button "Riepilogo >>" at bounding box center [1108, 541] width 63 height 19
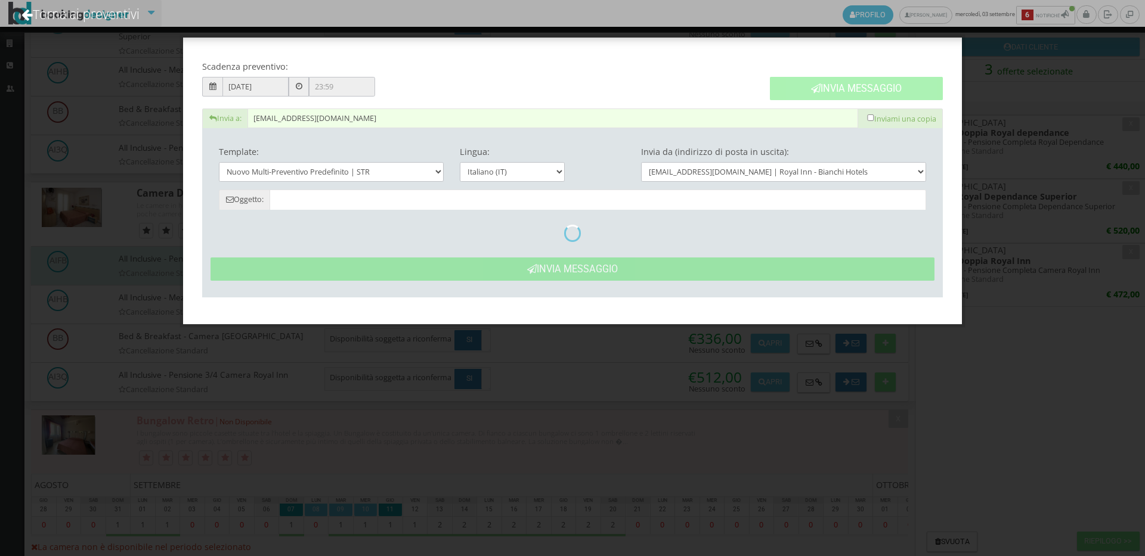
type input "Nuovo Preventivo - [PERSON_NAME] dal [DATE] al [DATE]"
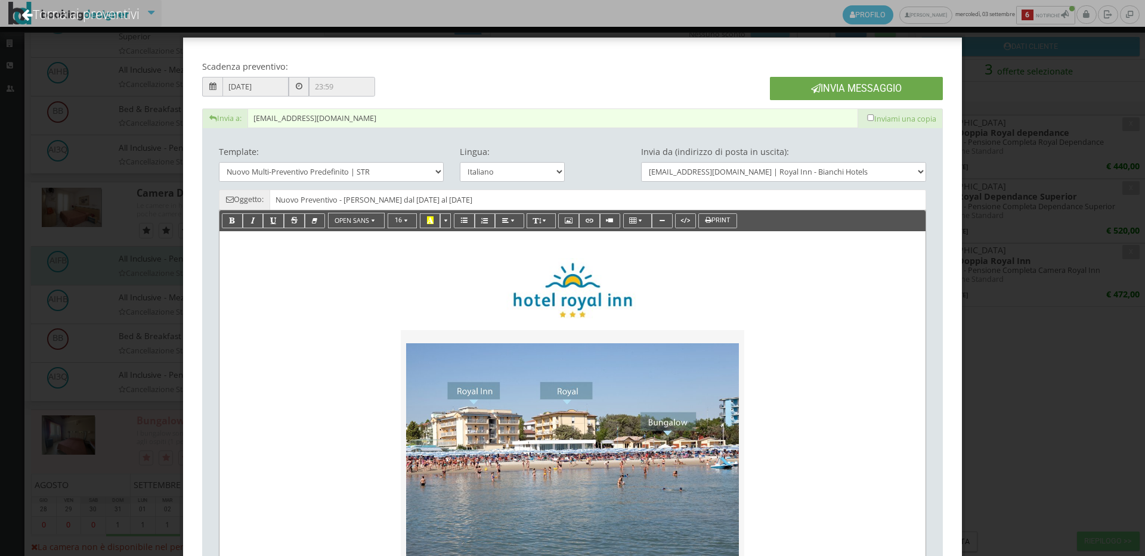
click at [860, 84] on button "Invia Messaggio" at bounding box center [856, 88] width 173 height 23
